Goal: Task Accomplishment & Management: Manage account settings

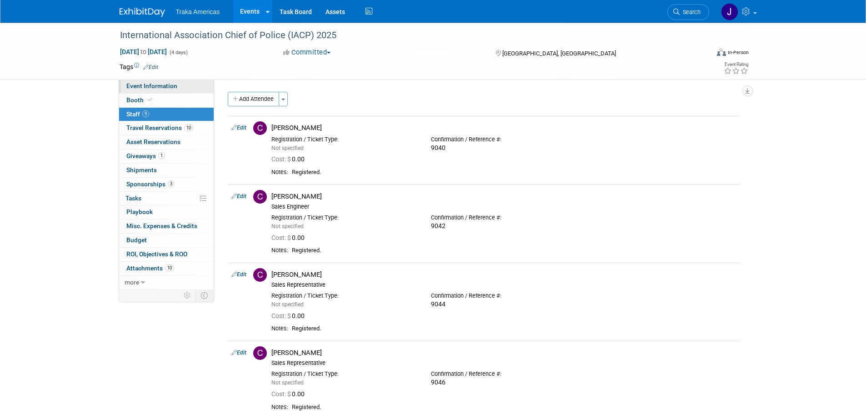
click at [186, 86] on link "Event Information" at bounding box center [166, 87] width 95 height 14
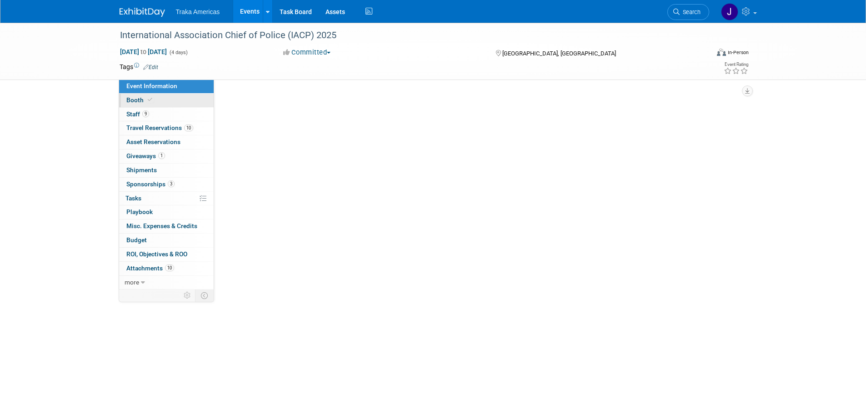
select select "National"
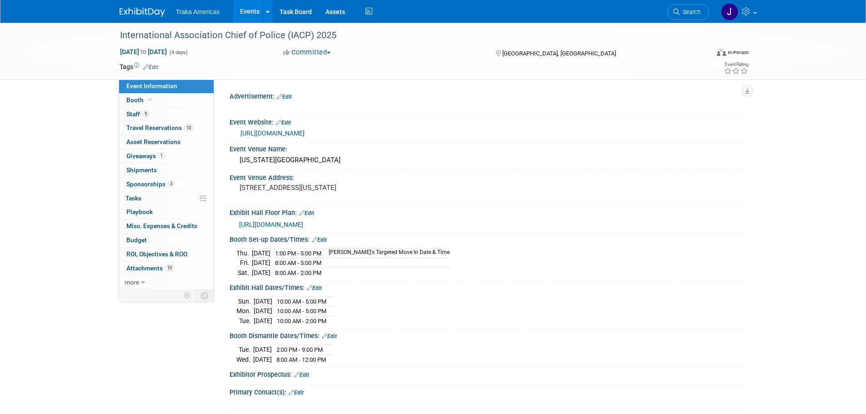
click at [145, 11] on img at bounding box center [142, 12] width 45 height 9
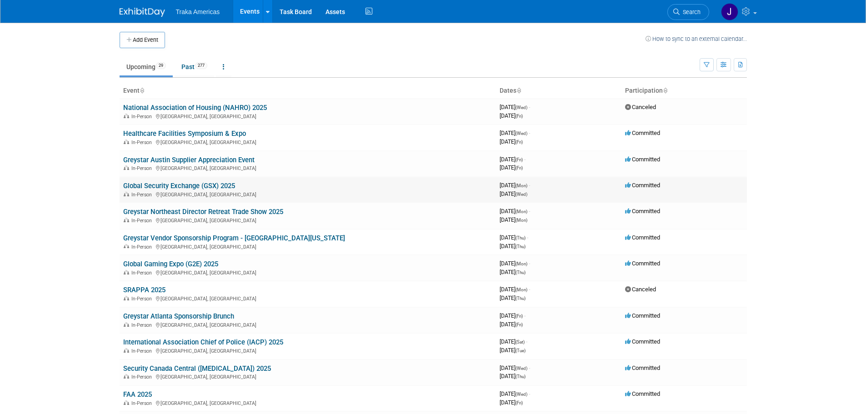
click at [180, 184] on link "Global Security Exchange (GSX) 2025" at bounding box center [179, 186] width 112 height 8
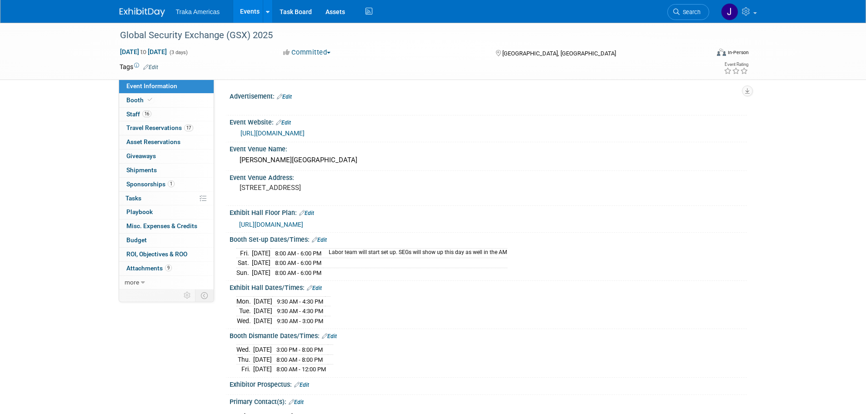
select select "National"
click at [270, 223] on span "[URL][DOMAIN_NAME]" at bounding box center [271, 224] width 64 height 7
click at [145, 15] on img at bounding box center [142, 12] width 45 height 9
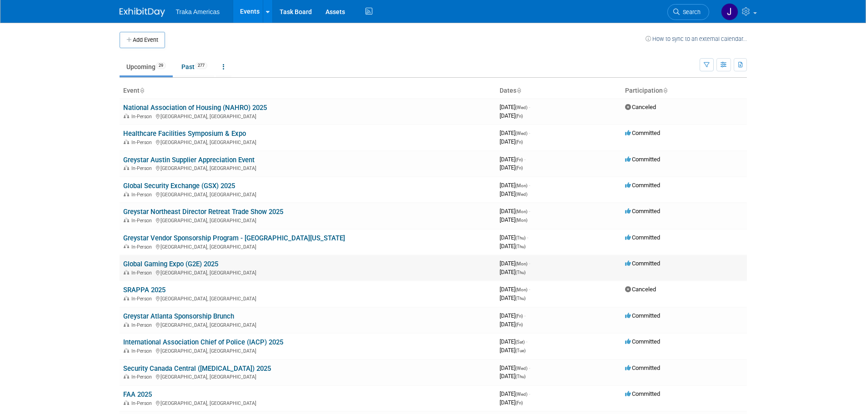
click at [180, 265] on link "Global Gaming Expo (G2E) 2025" at bounding box center [170, 264] width 95 height 8
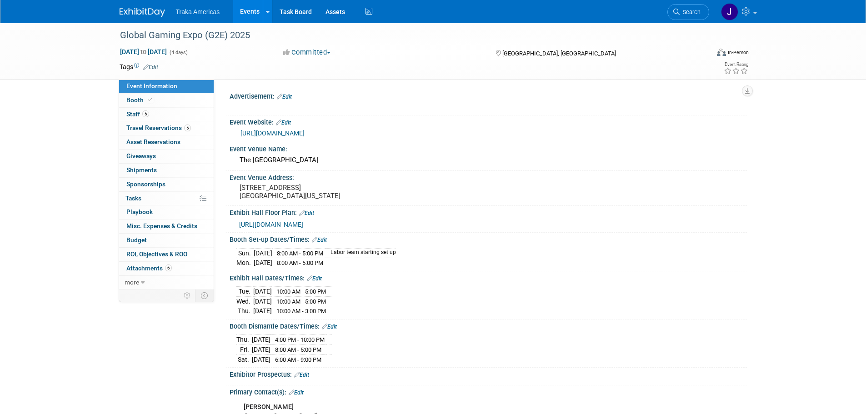
select select "National"
click at [137, 13] on img at bounding box center [142, 12] width 45 height 9
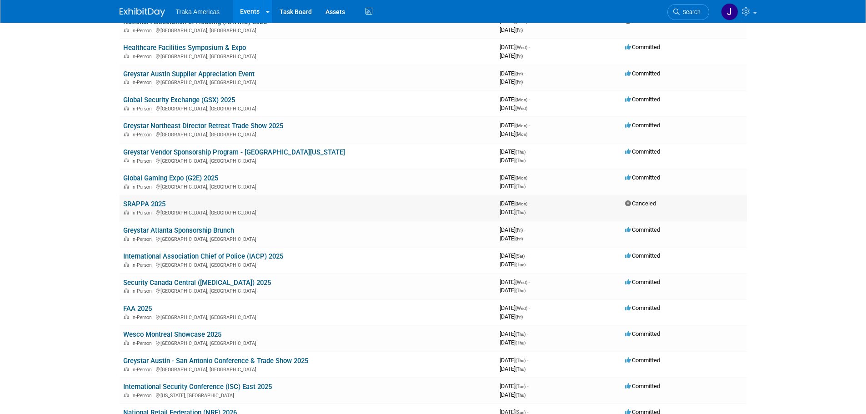
scroll to position [91, 0]
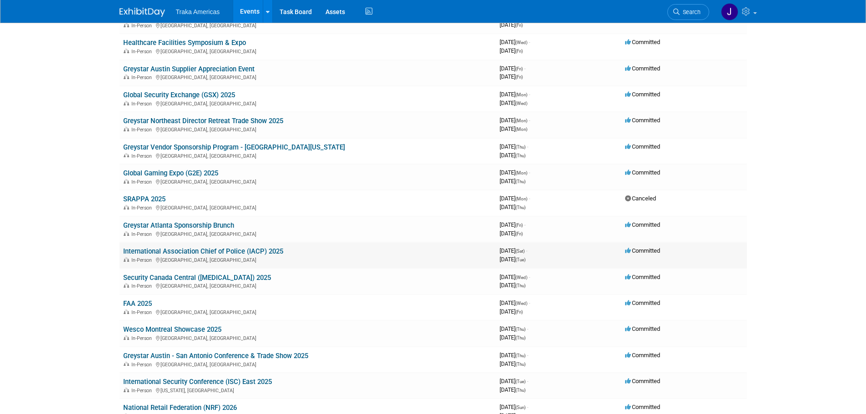
click at [216, 252] on link "International Association Chief of Police (IACP) 2025" at bounding box center [203, 251] width 160 height 8
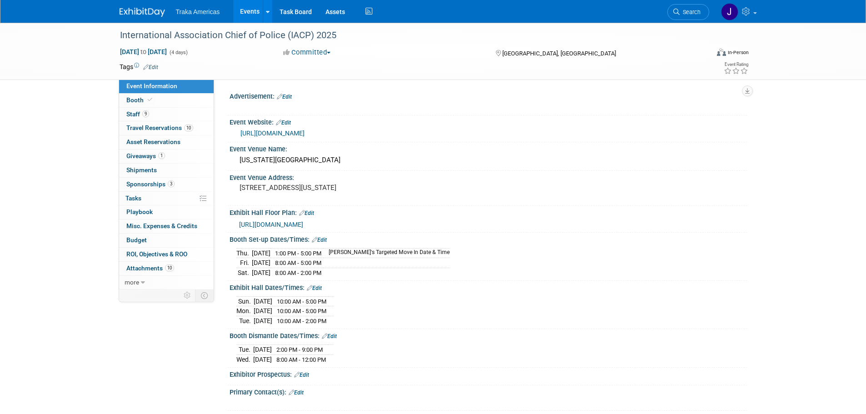
select select "National"
click at [167, 99] on link "Booth" at bounding box center [166, 101] width 95 height 14
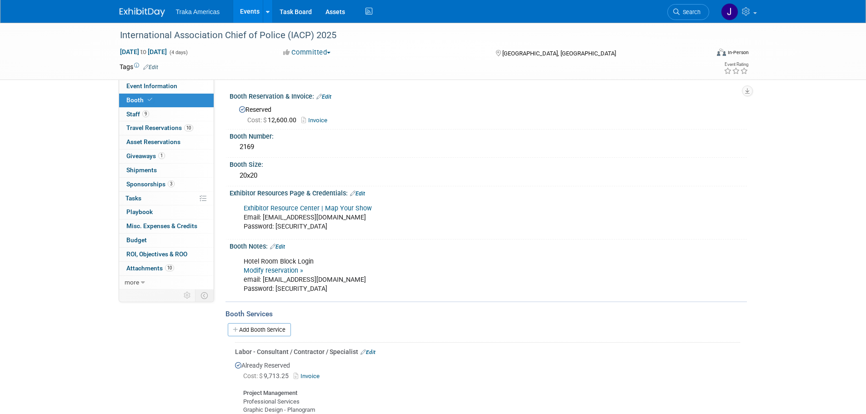
click at [327, 206] on link "Exhibitor Resource Center | Map Your Show" at bounding box center [308, 209] width 128 height 8
drag, startPoint x: 305, startPoint y: 228, endPoint x: 266, endPoint y: 228, distance: 38.6
click at [266, 228] on div "Exhibitor Resource Center | Map Your Show Email: jsaenz@trakausa.com Password: …" at bounding box center [441, 218] width 409 height 36
drag, startPoint x: 308, startPoint y: 225, endPoint x: 276, endPoint y: 230, distance: 32.3
click at [276, 230] on div "Exhibitor Resource Center | Map Your Show Email: jsaenz@trakausa.com Password: …" at bounding box center [441, 218] width 409 height 36
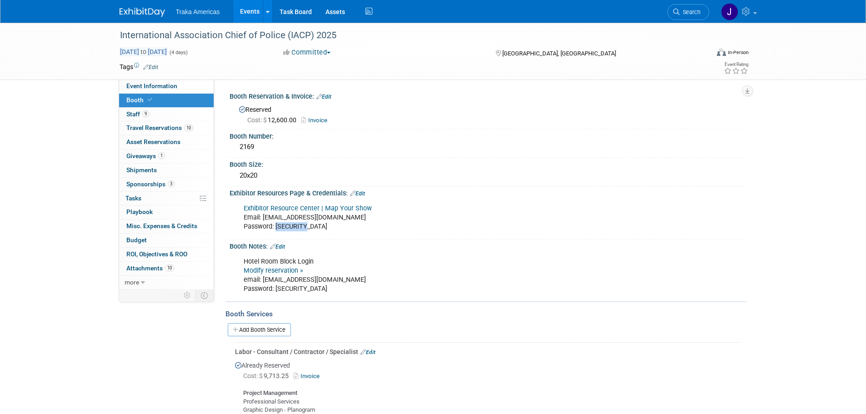
copy div "IACP2025!"
click at [363, 192] on link "Edit" at bounding box center [357, 193] width 15 height 6
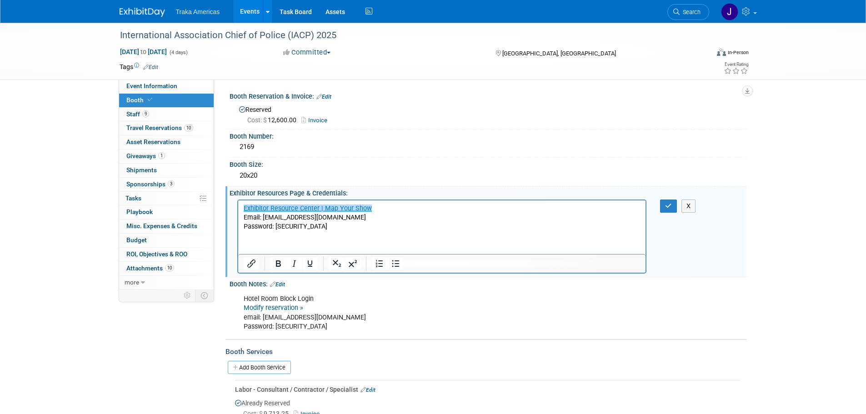
click at [391, 231] on html "﻿Exhibitor Resource Center | Map Your Show Email: jsaenz@trakausa.com Password:…" at bounding box center [442, 215] width 408 height 31
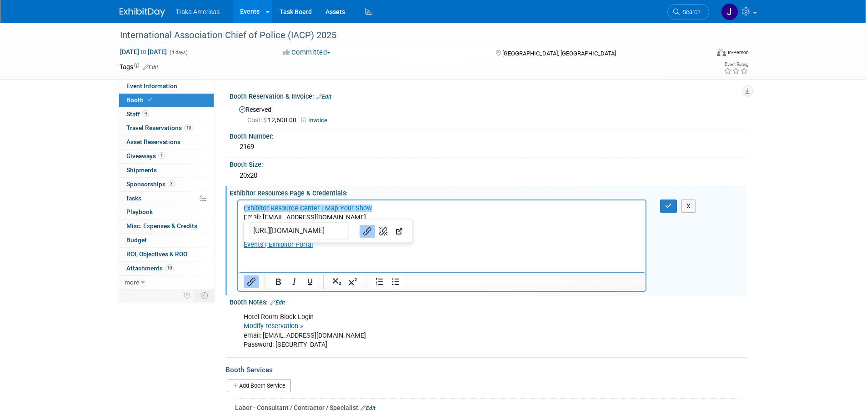
click at [335, 248] on p "Events | Exhibitor Portal" at bounding box center [441, 244] width 397 height 9
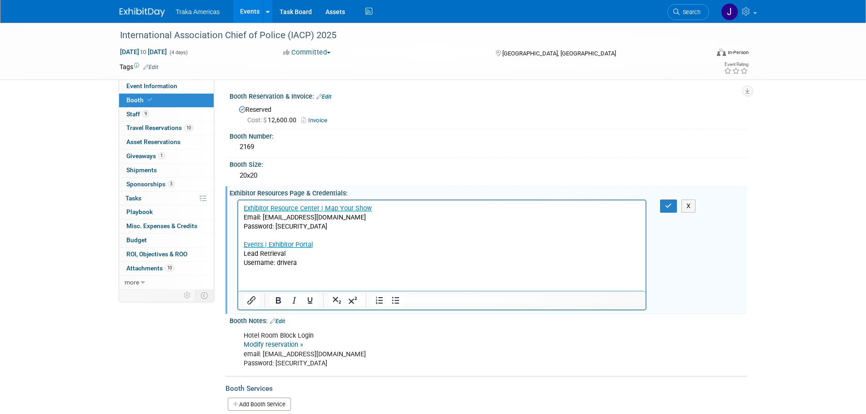
click at [306, 264] on p "Username: drivera" at bounding box center [441, 262] width 397 height 9
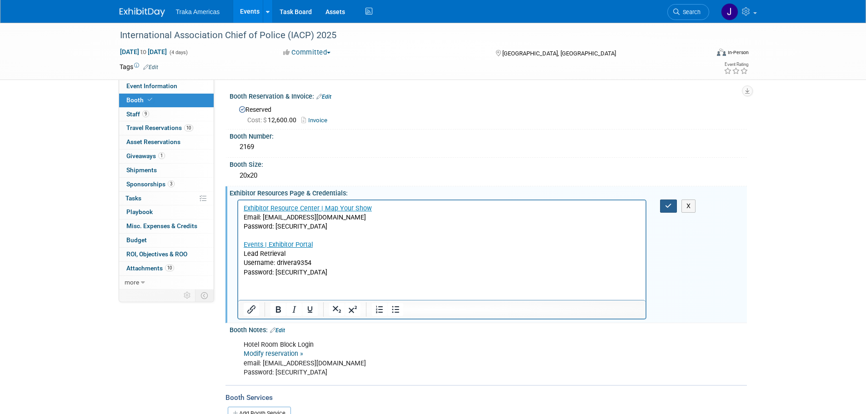
click at [668, 205] on icon "button" at bounding box center [668, 206] width 7 height 6
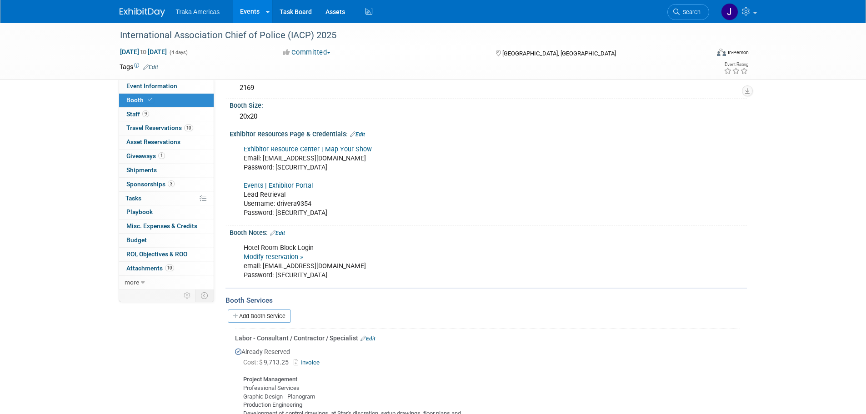
scroll to position [136, 0]
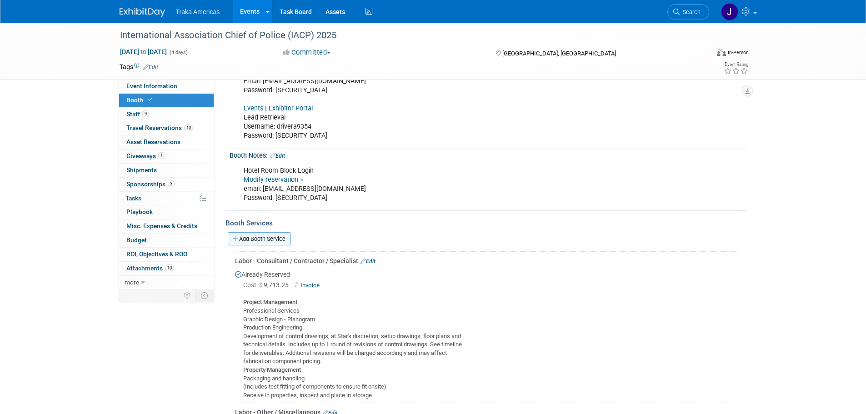
click at [264, 236] on link "Add Booth Service" at bounding box center [259, 238] width 63 height 13
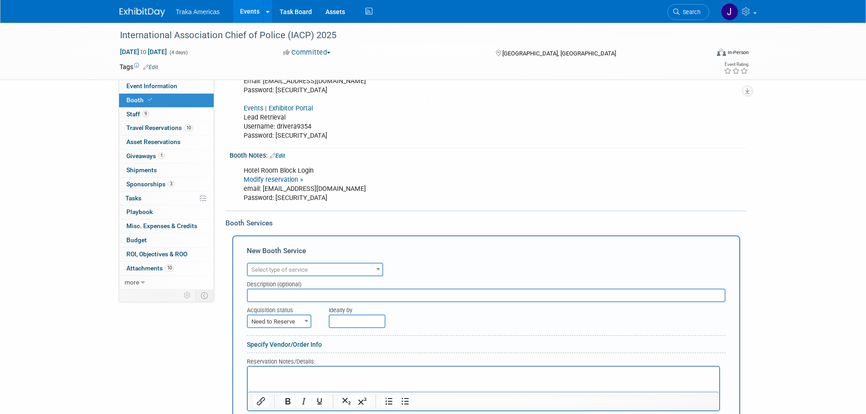
scroll to position [0, 0]
click at [375, 269] on span at bounding box center [378, 269] width 9 height 12
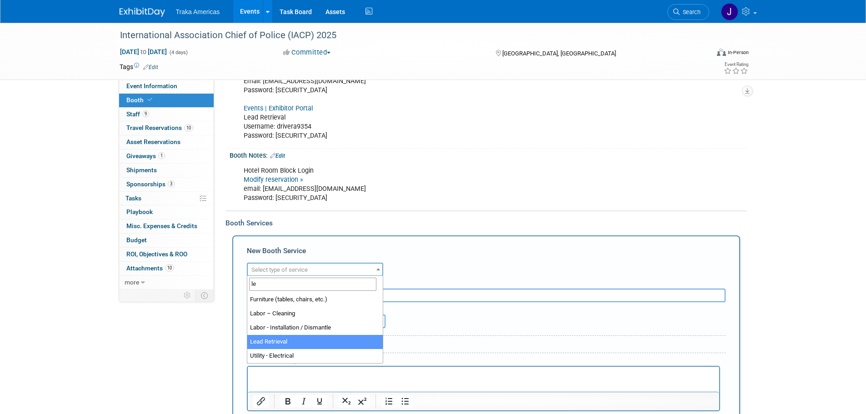
type input "le"
select select "7"
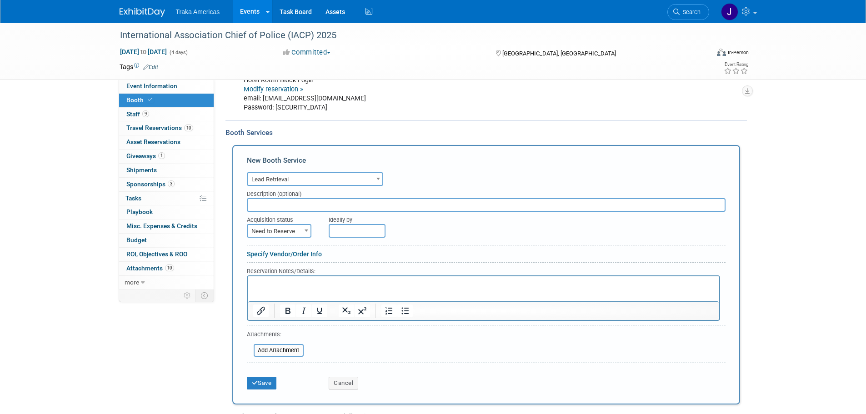
scroll to position [227, 0]
click at [293, 229] on span "Need to Reserve" at bounding box center [279, 231] width 63 height 13
select select "2"
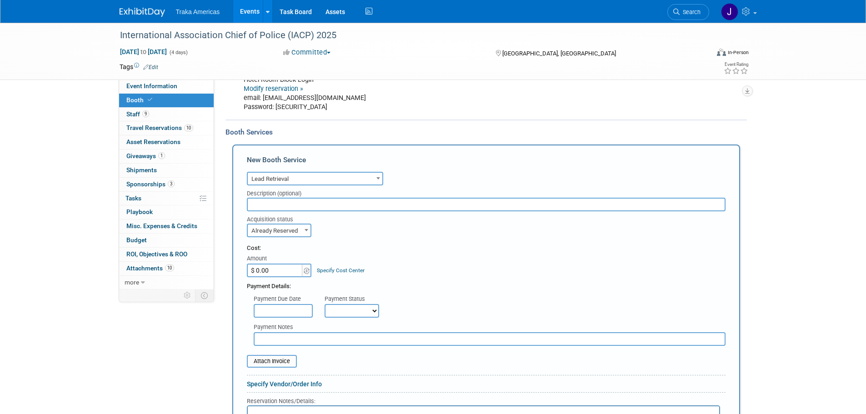
click at [284, 269] on input "$ 0.00" at bounding box center [275, 271] width 57 height 14
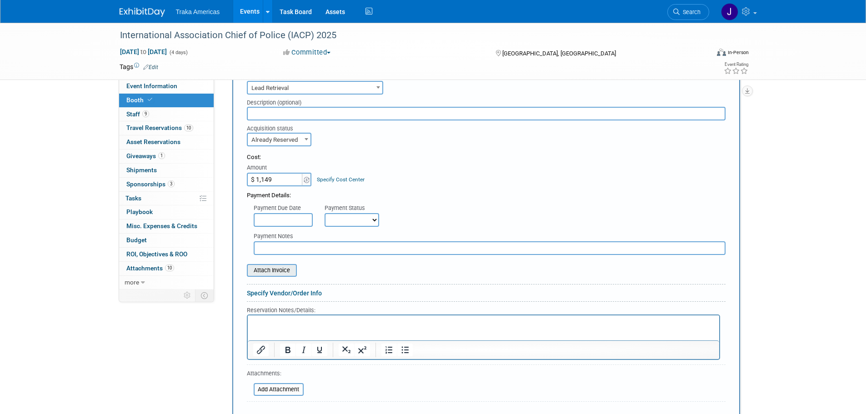
type input "$ 1,149.00"
click at [274, 272] on input "file" at bounding box center [242, 270] width 108 height 11
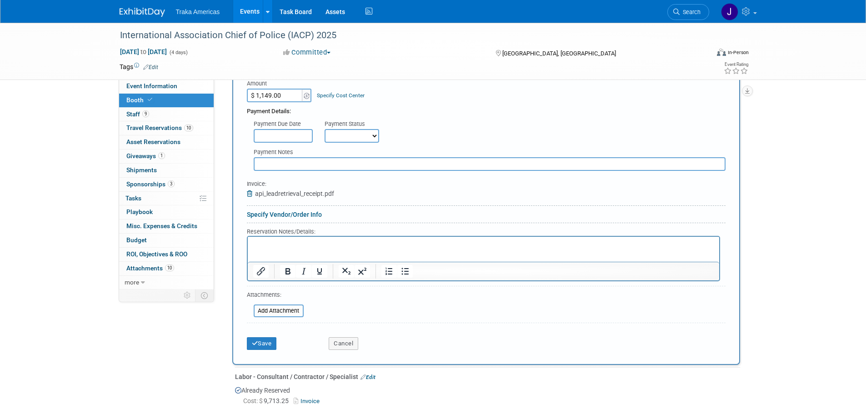
scroll to position [500, 0]
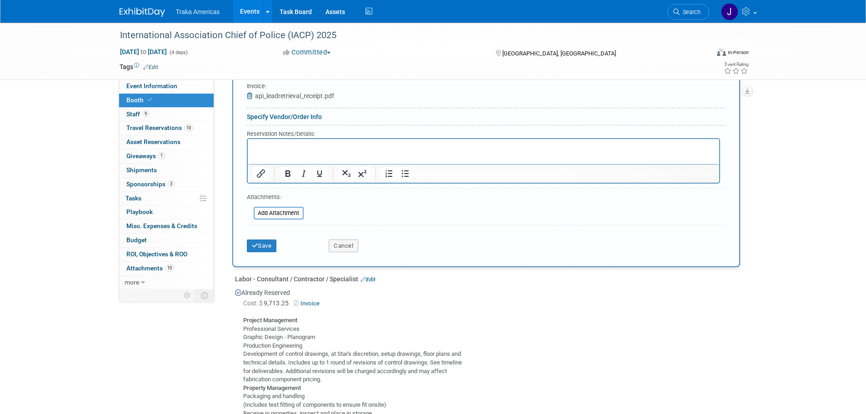
click at [309, 145] on p "Rich Text Area. Press ALT-0 for help." at bounding box center [483, 147] width 461 height 9
click at [262, 241] on button "Save" at bounding box center [262, 246] width 30 height 13
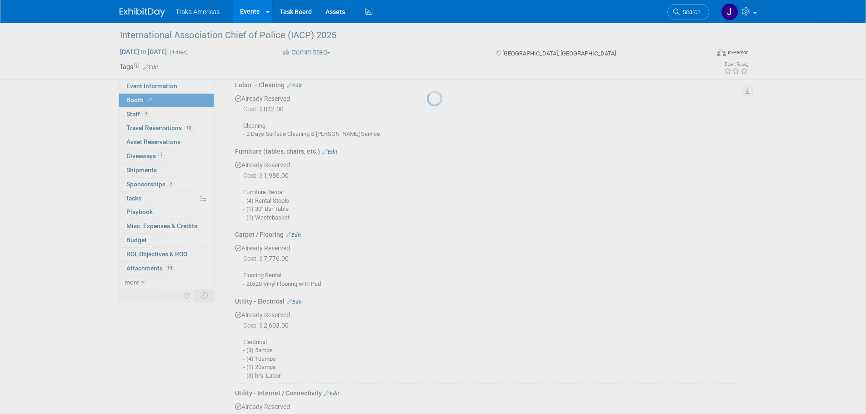
scroll to position [1231, 0]
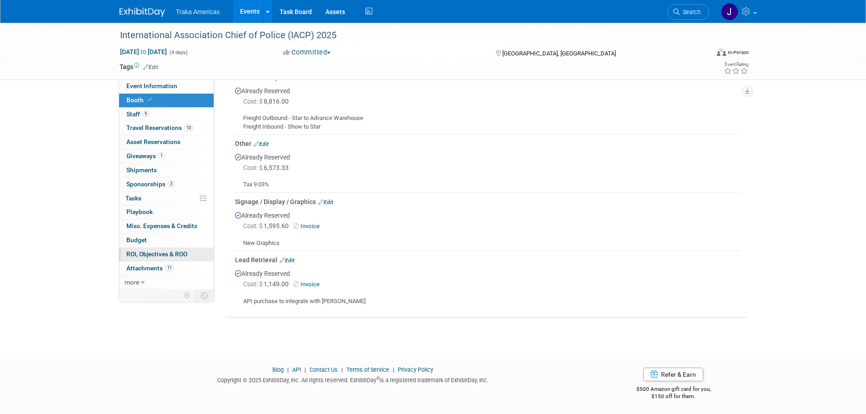
click at [180, 251] on span "ROI, Objectives & ROO 0" at bounding box center [156, 253] width 61 height 7
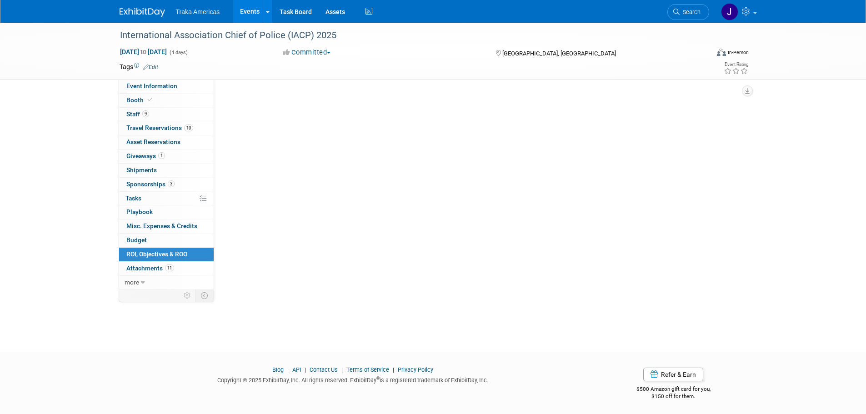
scroll to position [0, 0]
